Goal: Find contact information: Find contact information

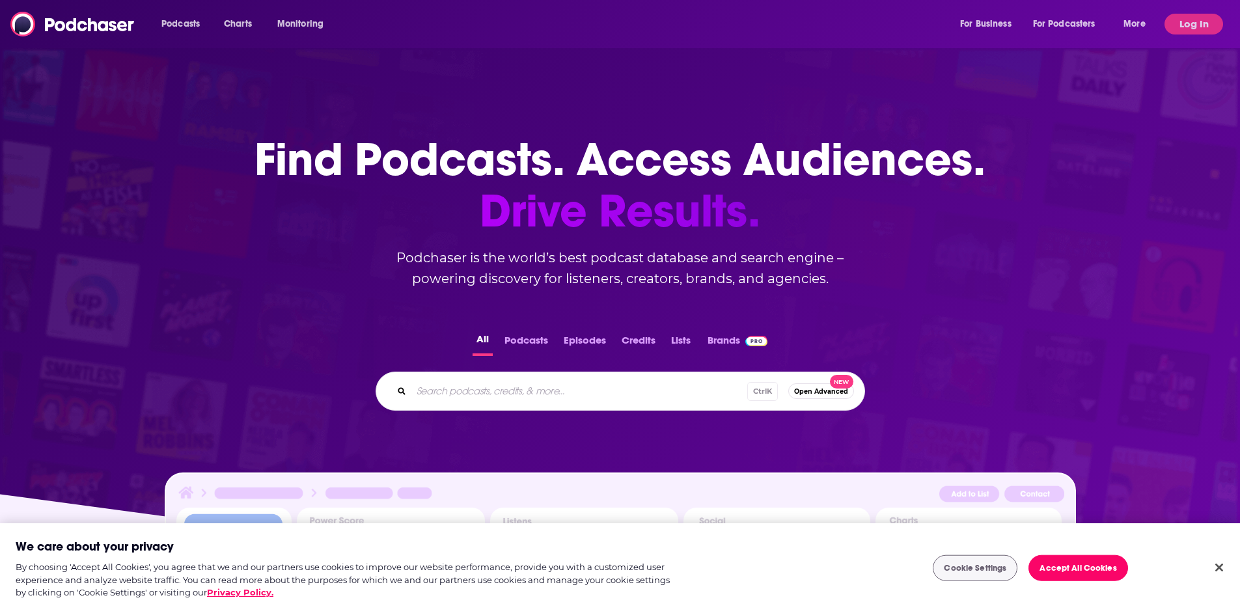
click at [462, 30] on div "Podcasts Charts Monitoring For Business For Podcasters More" at bounding box center [655, 24] width 1006 height 21
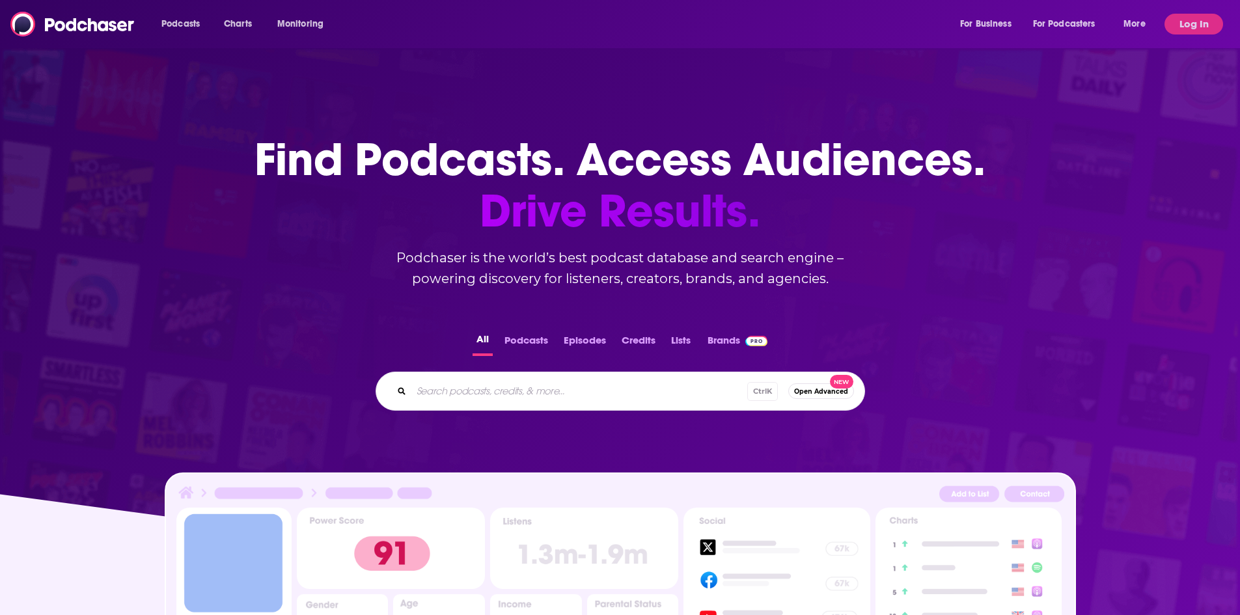
click at [512, 391] on input "Search podcasts, credits, & more..." at bounding box center [580, 391] width 336 height 21
paste input "Begin Again’"
type input "Begin Again’"
click at [1192, 12] on div "Podcasts Charts Monitoring For Business For Podcasters More Log In" at bounding box center [620, 24] width 1240 height 48
click at [1197, 19] on button "Log In" at bounding box center [1194, 24] width 59 height 21
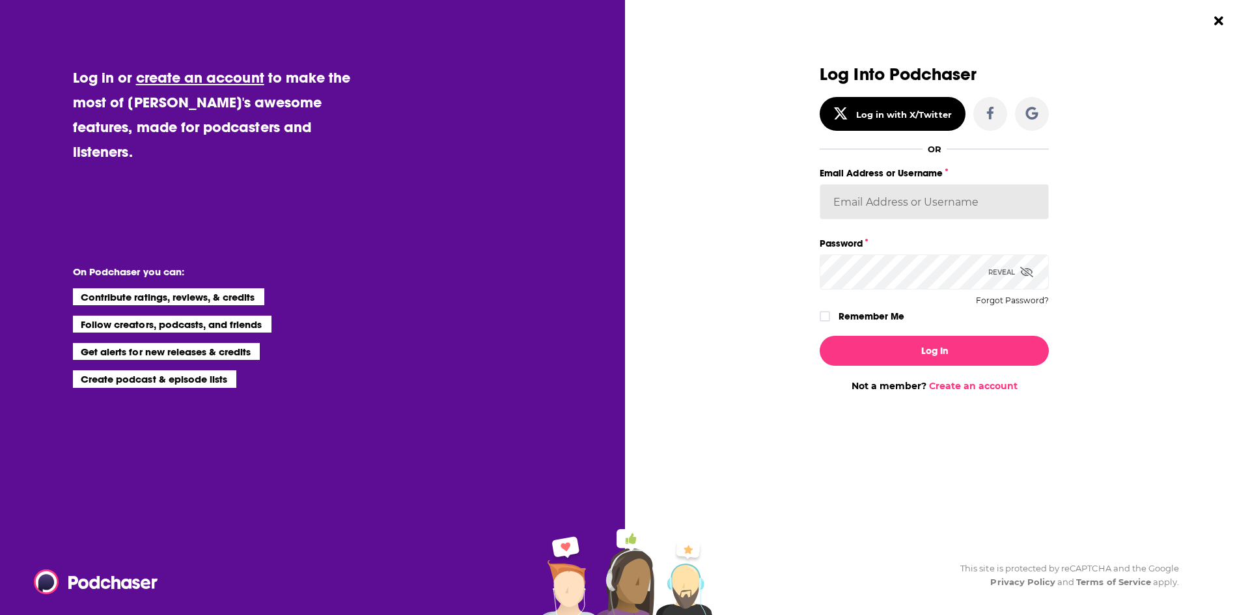
click at [915, 217] on input "Email Address or Username" at bounding box center [934, 201] width 229 height 35
click at [886, 195] on input "Email Address or Username" at bounding box center [934, 201] width 229 height 35
paste input "[EMAIL_ADDRESS][DOMAIN_NAME]"
type input "[EMAIL_ADDRESS][DOMAIN_NAME]"
drag, startPoint x: 934, startPoint y: 205, endPoint x: 914, endPoint y: 237, distance: 37.4
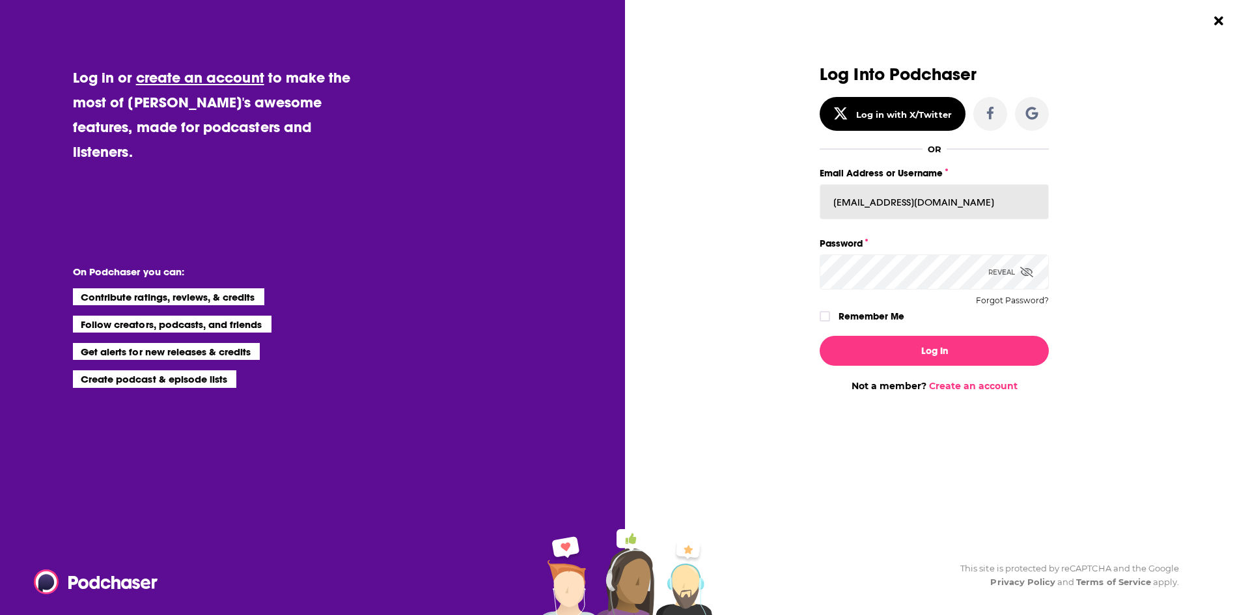
click at [934, 205] on input "[EMAIL_ADDRESS][DOMAIN_NAME]" at bounding box center [934, 201] width 229 height 35
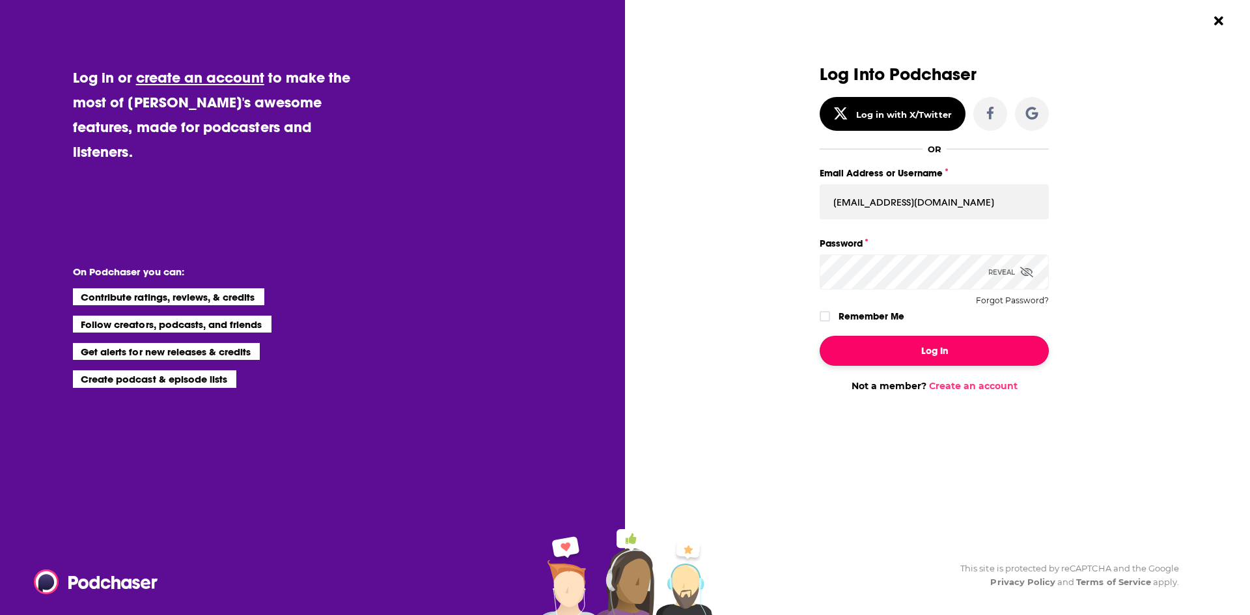
click at [900, 357] on button "Log In" at bounding box center [934, 351] width 229 height 30
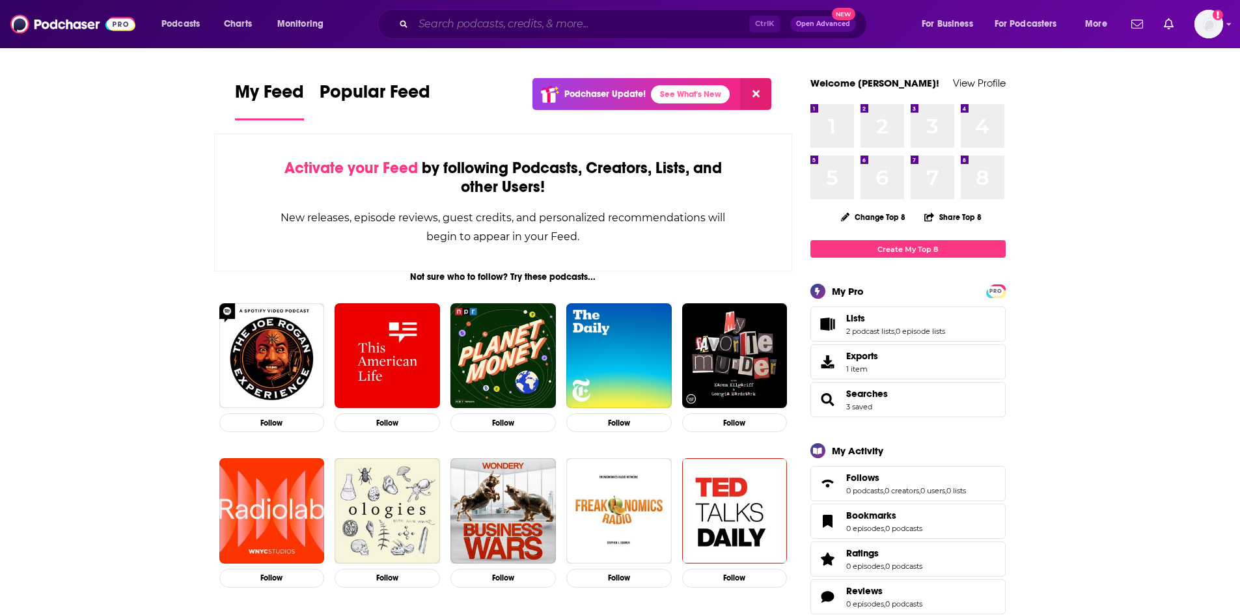
click at [634, 23] on input "Search podcasts, credits, & more..." at bounding box center [581, 24] width 336 height 21
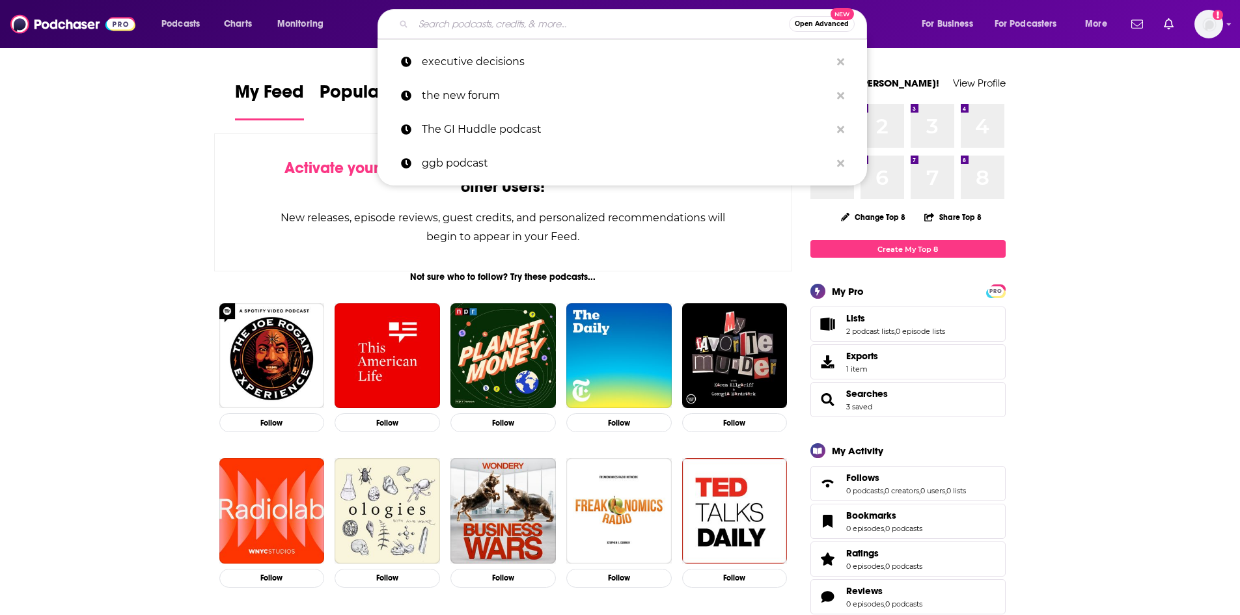
click at [609, 18] on input "Search podcasts, credits, & more..." at bounding box center [601, 24] width 376 height 21
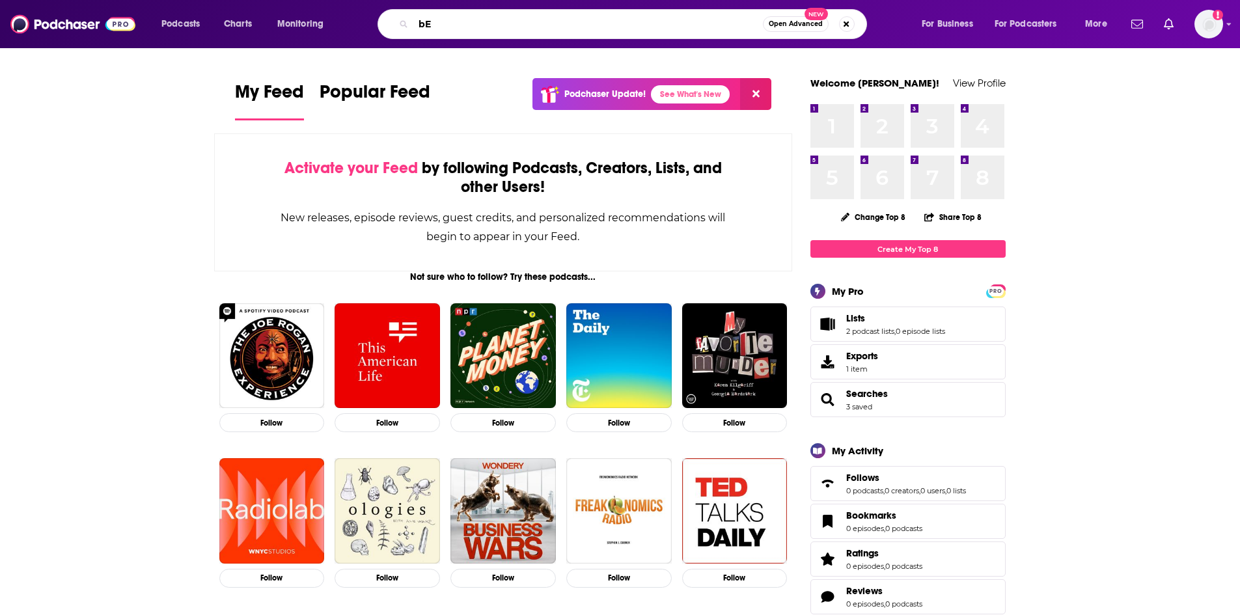
type input "b"
type input "Begin Again"
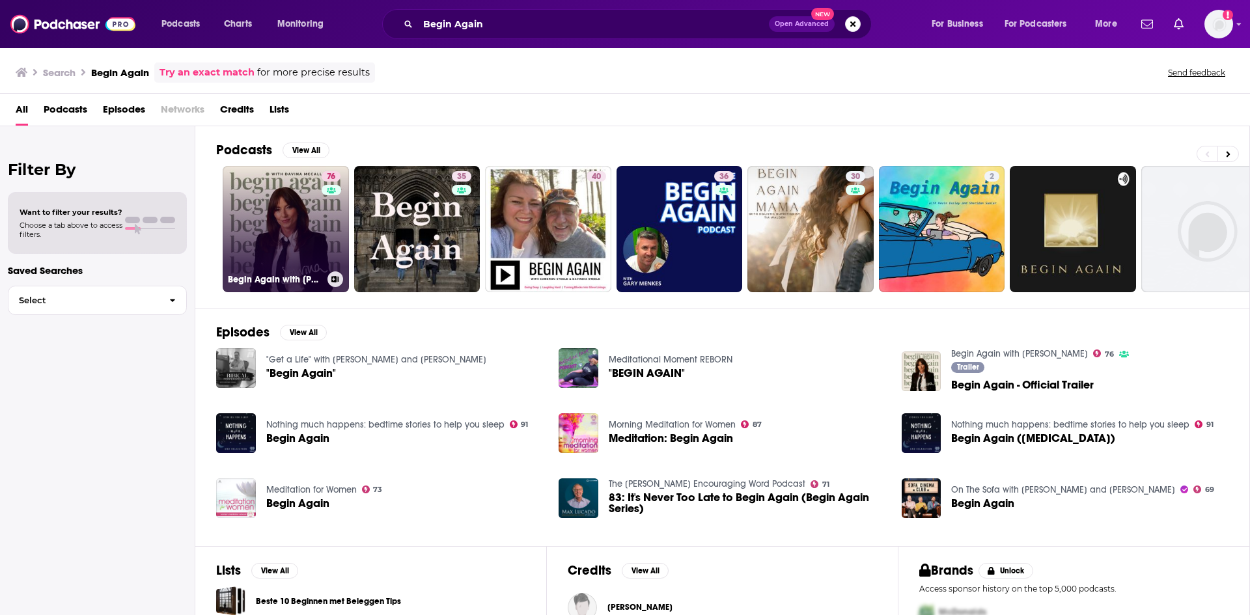
click at [286, 206] on link "76 Begin Again with [PERSON_NAME]" at bounding box center [286, 229] width 126 height 126
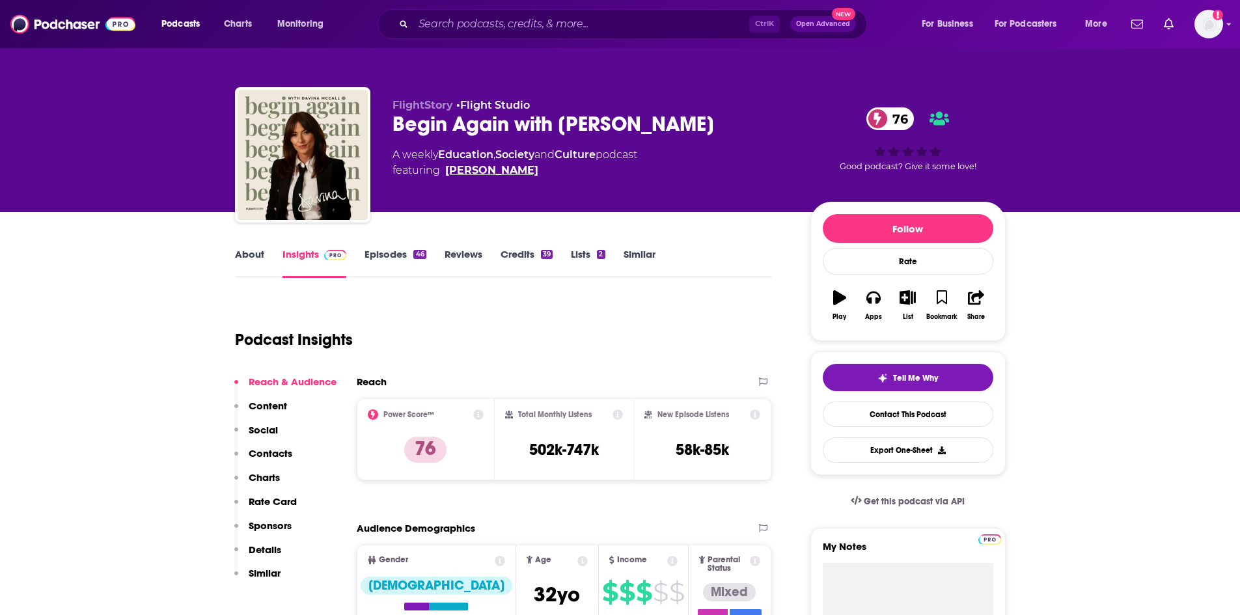
click at [496, 168] on link "[PERSON_NAME]" at bounding box center [491, 171] width 93 height 16
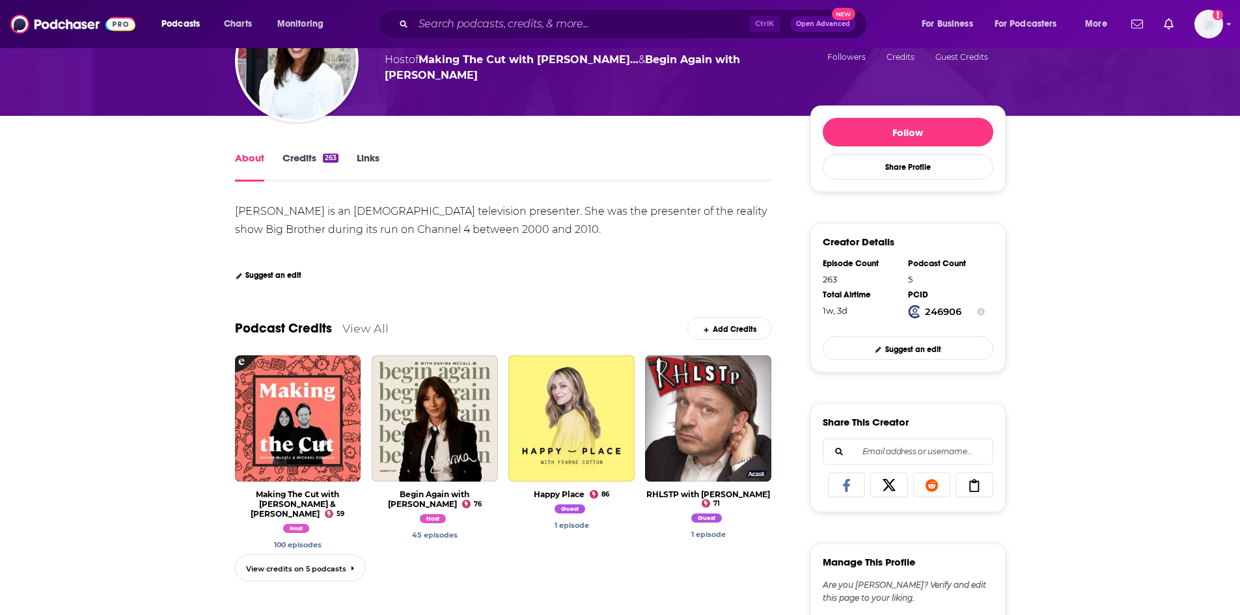
scroll to position [130, 0]
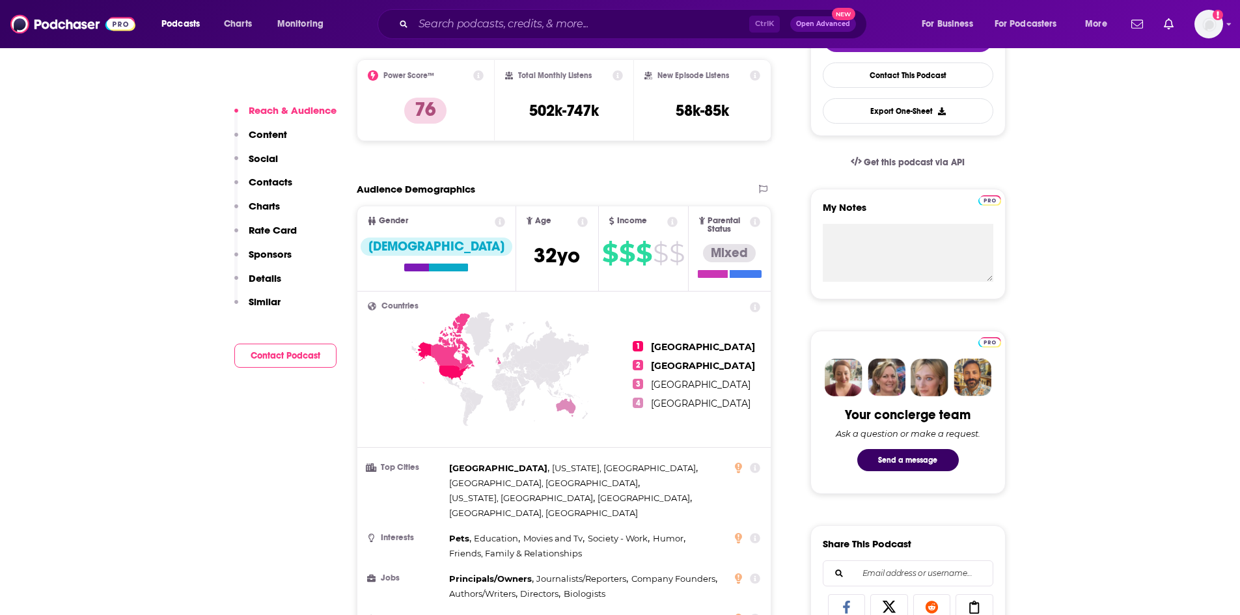
scroll to position [391, 0]
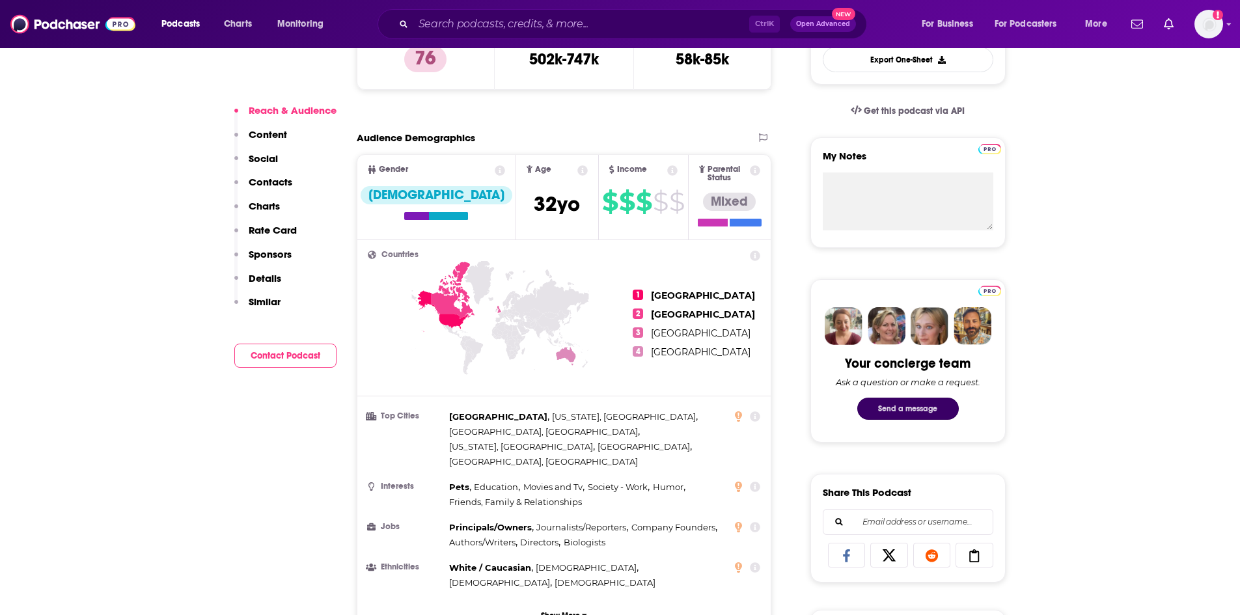
click at [929, 401] on button "Send a message" at bounding box center [909, 409] width 102 height 22
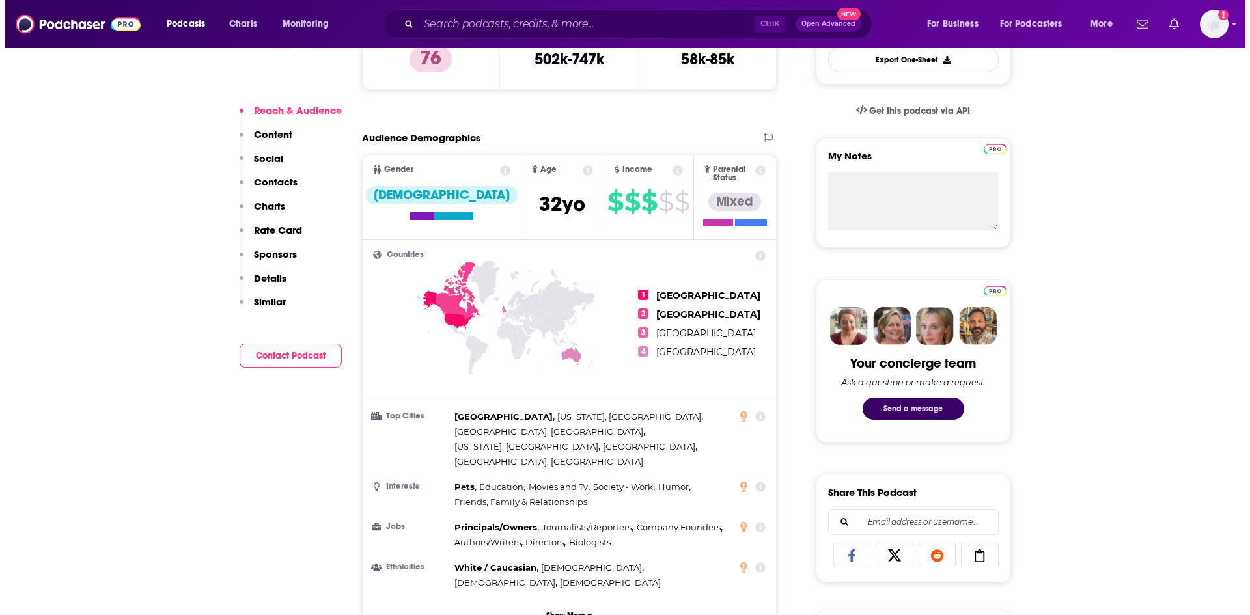
scroll to position [0, 0]
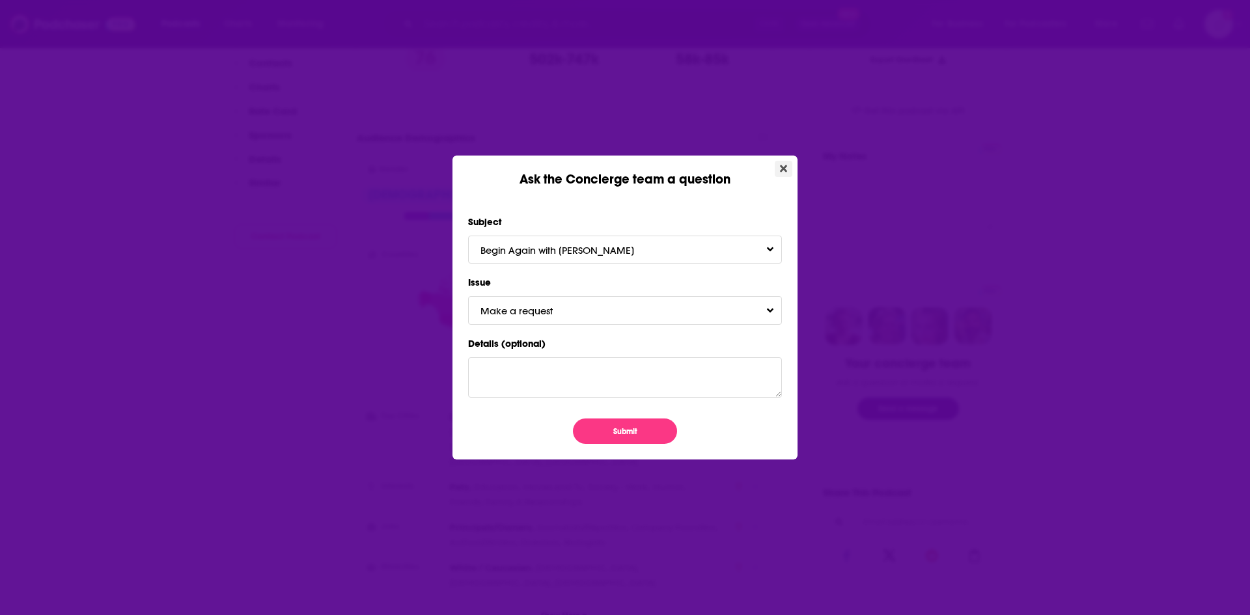
click at [777, 165] on button "Close" at bounding box center [784, 169] width 18 height 16
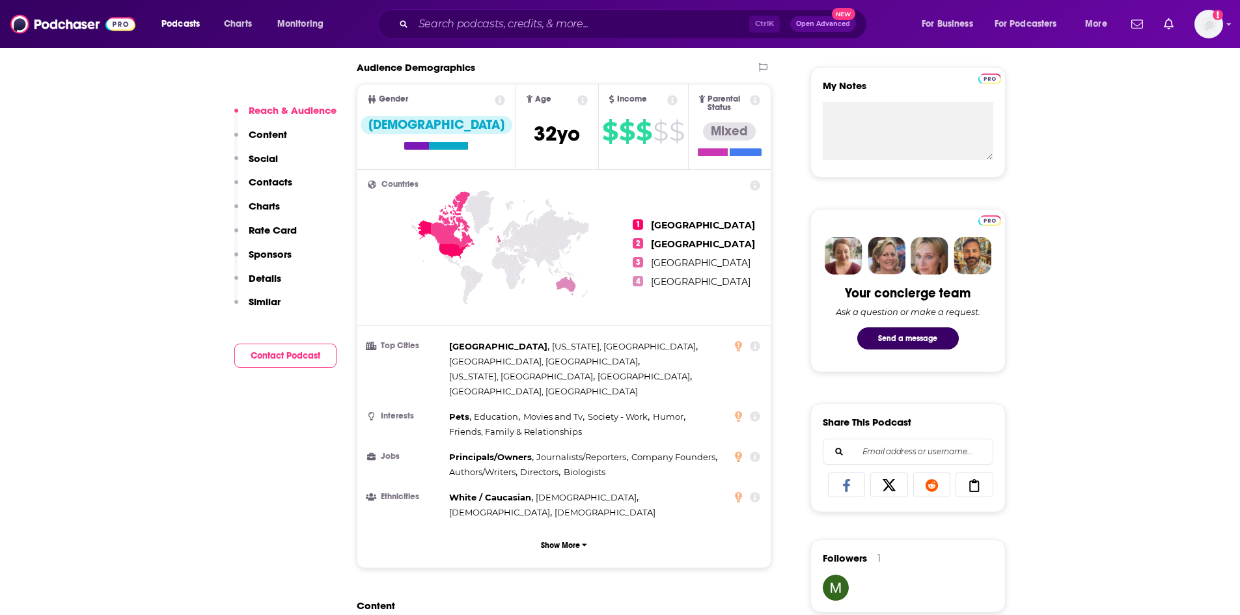
scroll to position [456, 0]
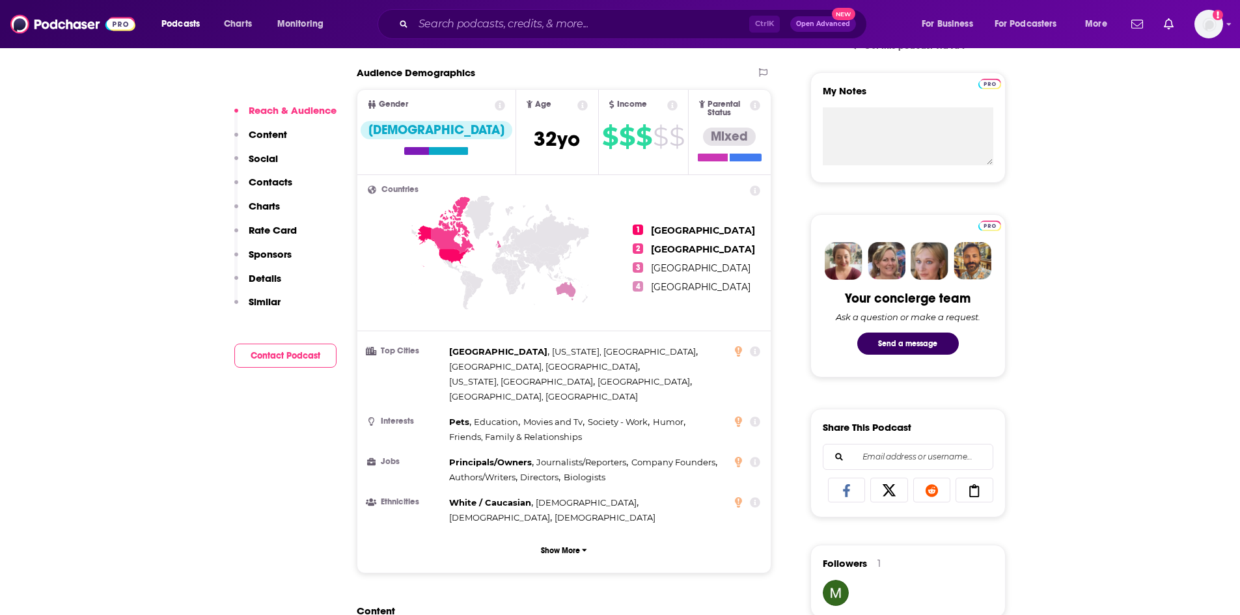
click at [289, 354] on button "Contact Podcast" at bounding box center [285, 356] width 102 height 24
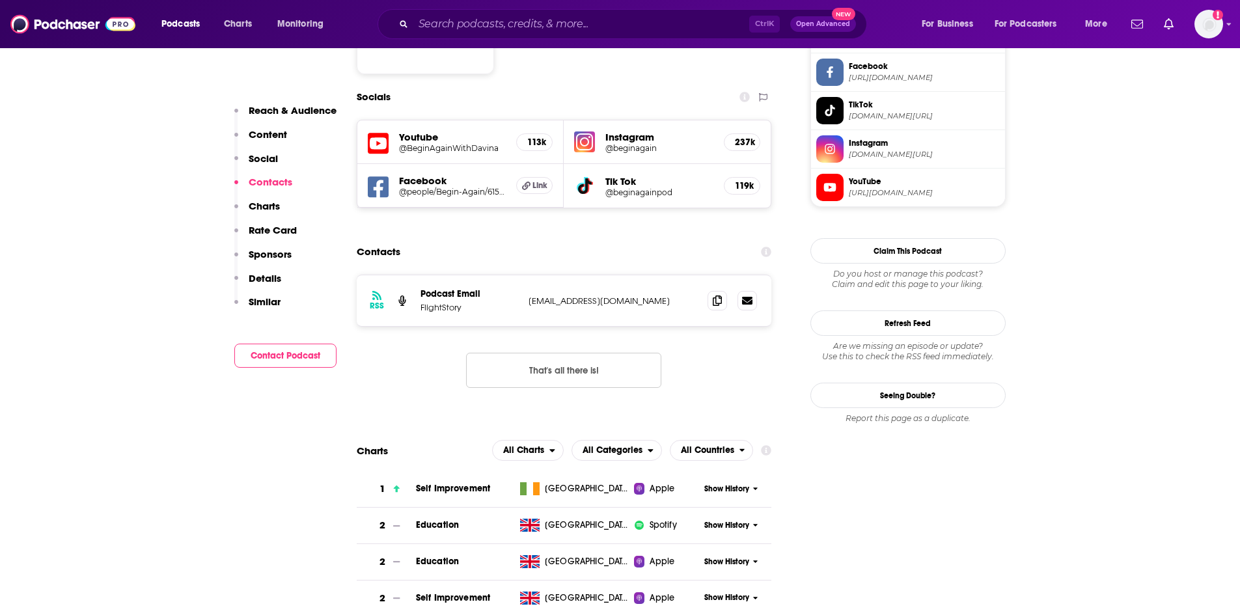
scroll to position [1098, 0]
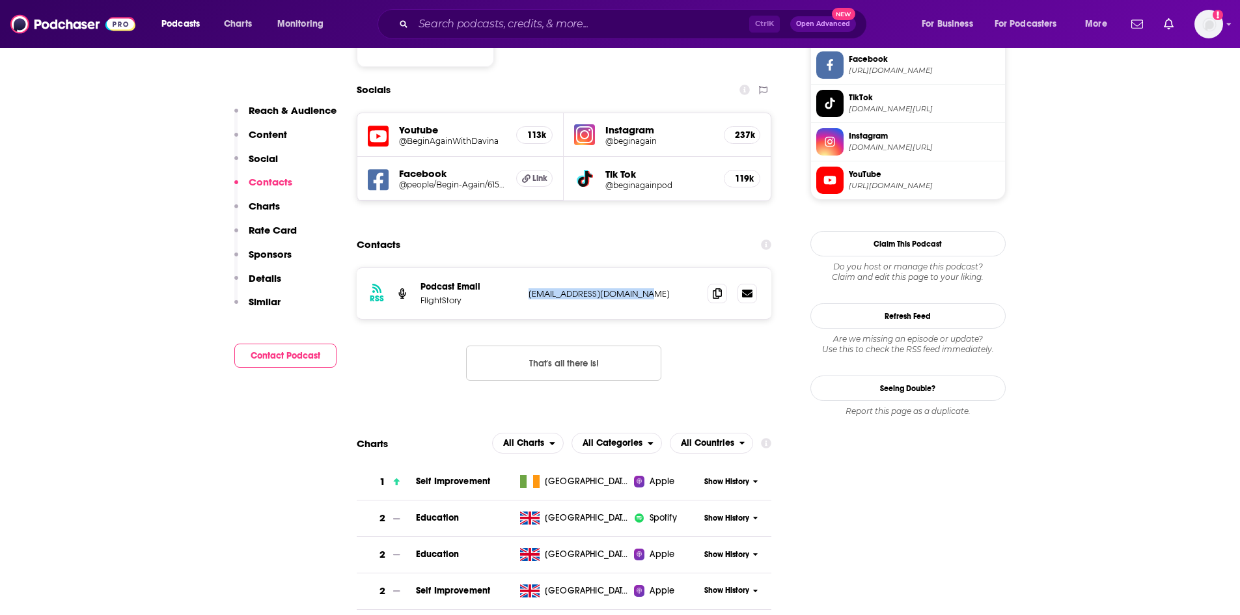
copy p "[EMAIL_ADDRESS][DOMAIN_NAME]"
drag, startPoint x: 651, startPoint y: 248, endPoint x: 527, endPoint y: 244, distance: 123.1
click at [527, 268] on div "RSS Podcast Email FlightStory [EMAIL_ADDRESS][DOMAIN_NAME] [EMAIL_ADDRESS][DOMA…" at bounding box center [564, 293] width 415 height 51
